Goal: Task Accomplishment & Management: Use online tool/utility

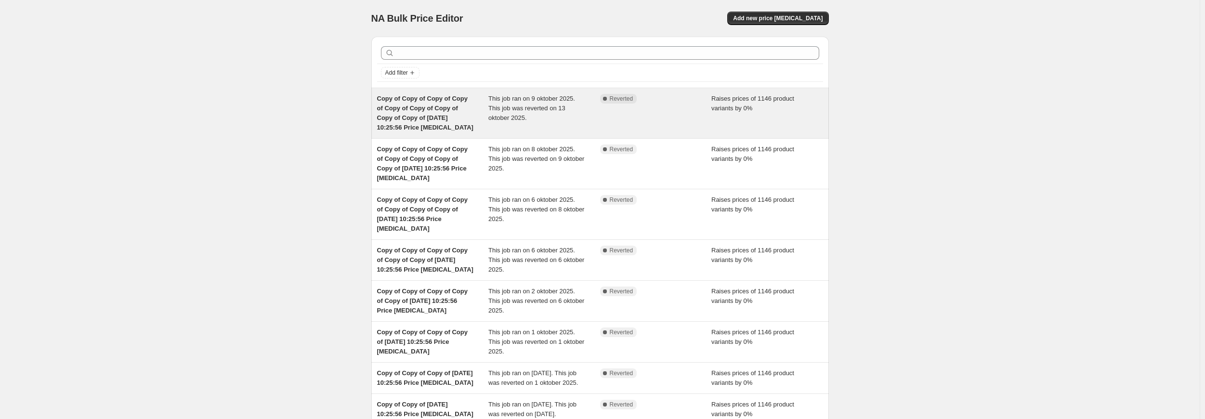
click at [541, 98] on span "This job ran on 9 oktober 2025. This job was reverted on 13 oktober 2025." at bounding box center [531, 108] width 87 height 26
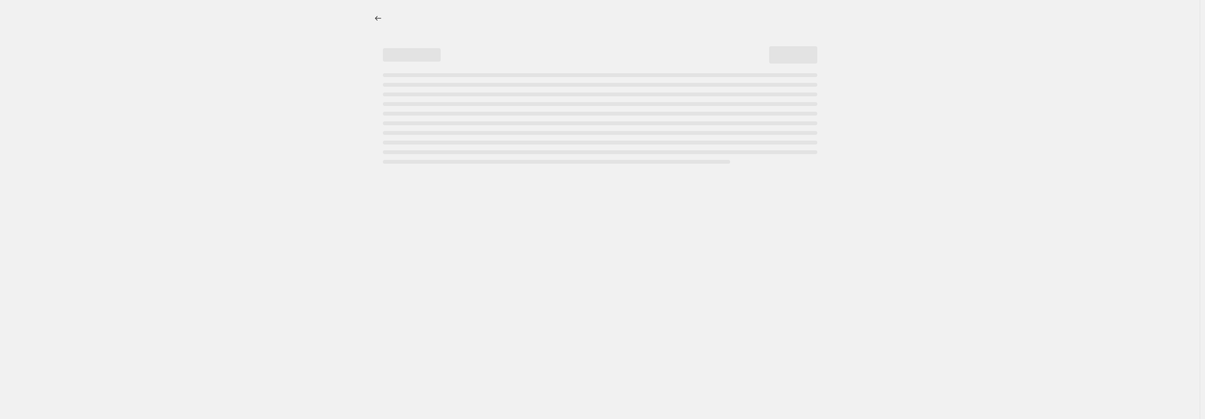
select select "percentage"
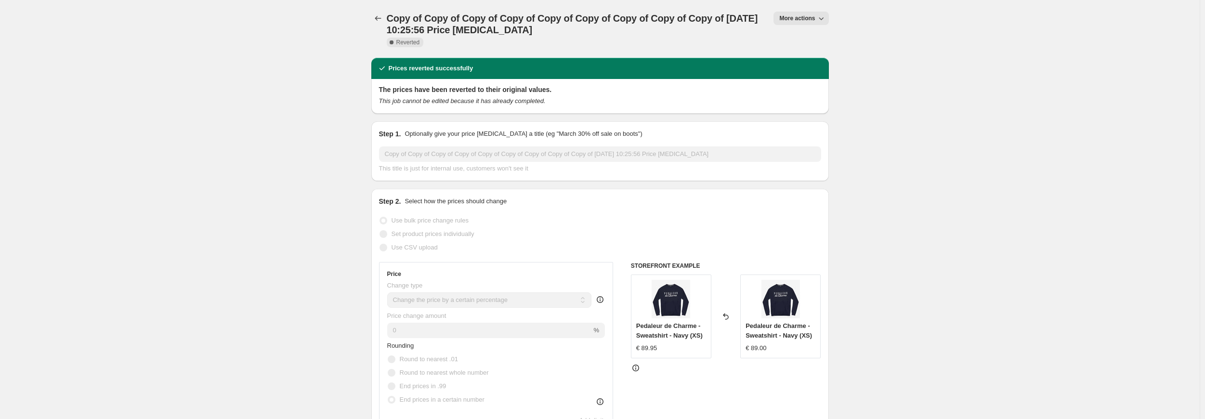
click at [795, 15] on span "More actions" at bounding box center [797, 18] width 36 height 8
click at [804, 44] on button "Copy to new job" at bounding box center [809, 37] width 58 height 15
select select "percentage"
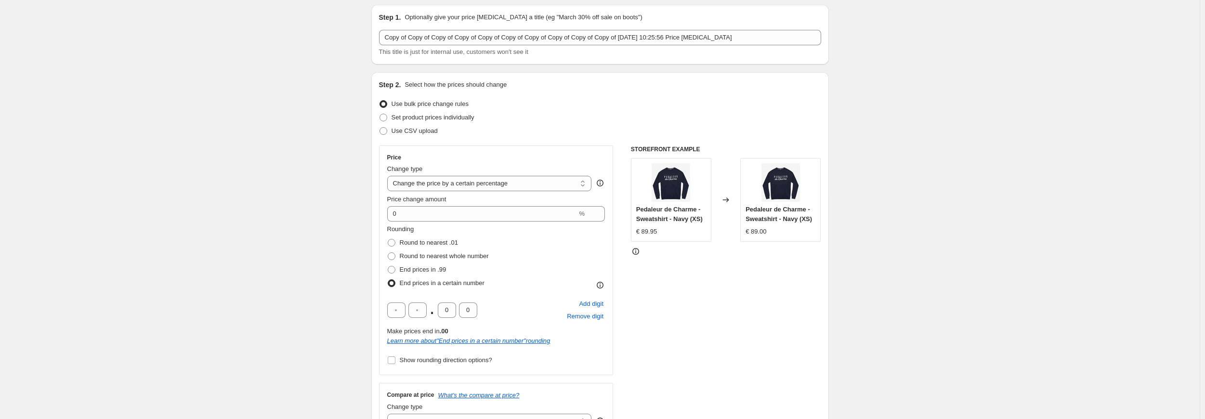
scroll to position [48, 0]
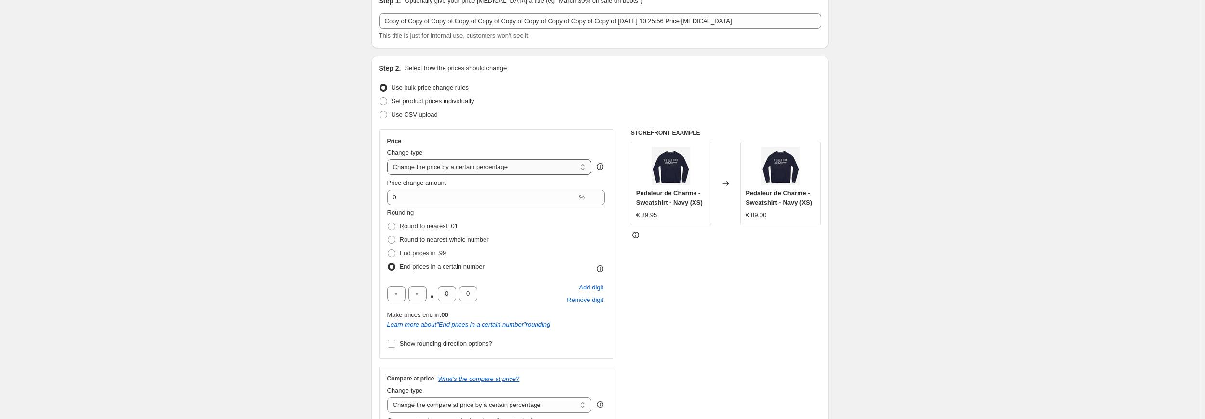
click at [482, 164] on select "Change the price to a certain amount Change the price by a certain amount Chang…" at bounding box center [489, 166] width 205 height 15
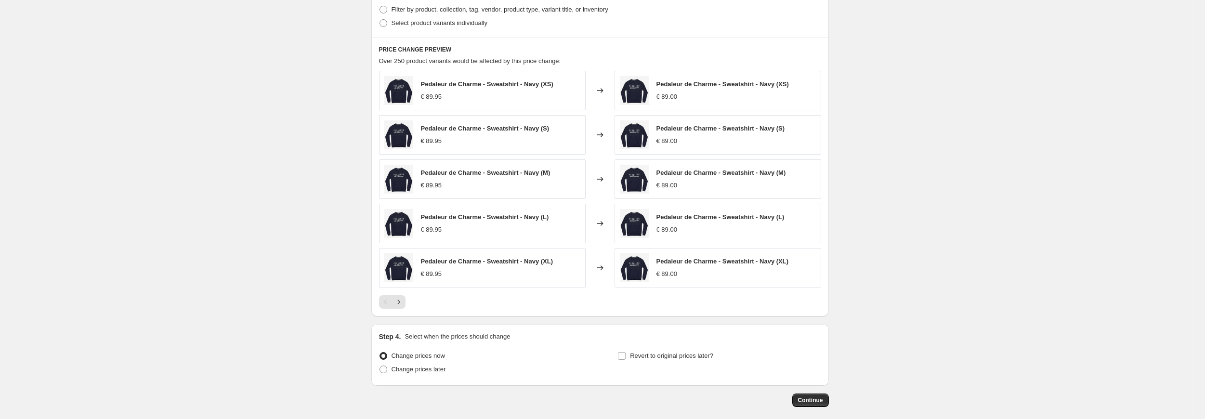
scroll to position [796, 0]
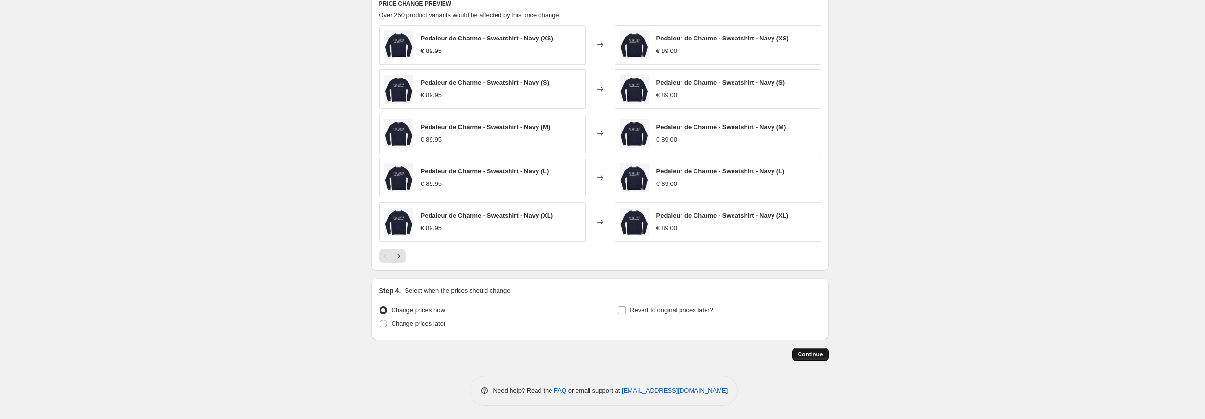
click at [808, 352] on span "Continue" at bounding box center [810, 355] width 25 height 8
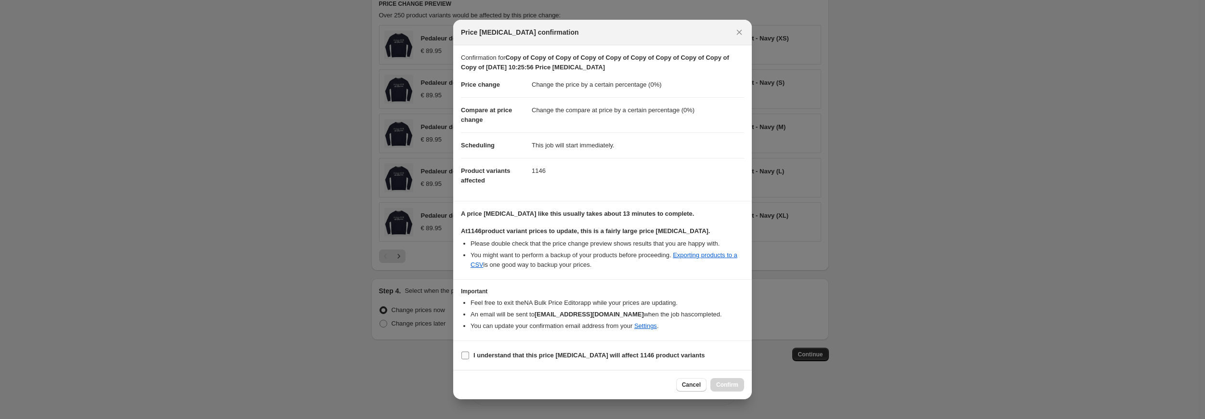
click at [507, 355] on b "I understand that this price [MEDICAL_DATA] will affect 1146 product variants" at bounding box center [589, 355] width 232 height 7
click at [469, 355] on input "I understand that this price [MEDICAL_DATA] will affect 1146 product variants" at bounding box center [465, 356] width 8 height 8
checkbox input "true"
click at [730, 385] on span "Confirm" at bounding box center [727, 385] width 22 height 8
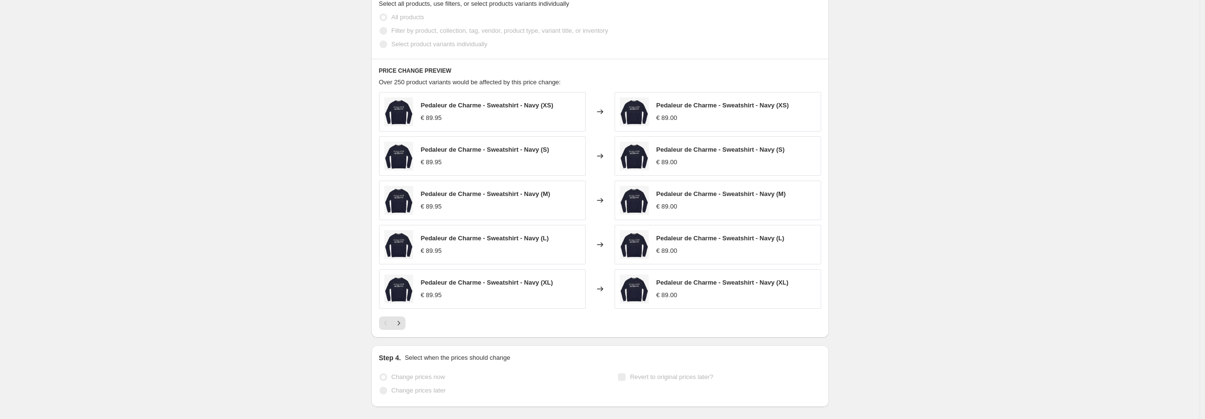
scroll to position [821, 0]
